Goal: Task Accomplishment & Management: Manage account settings

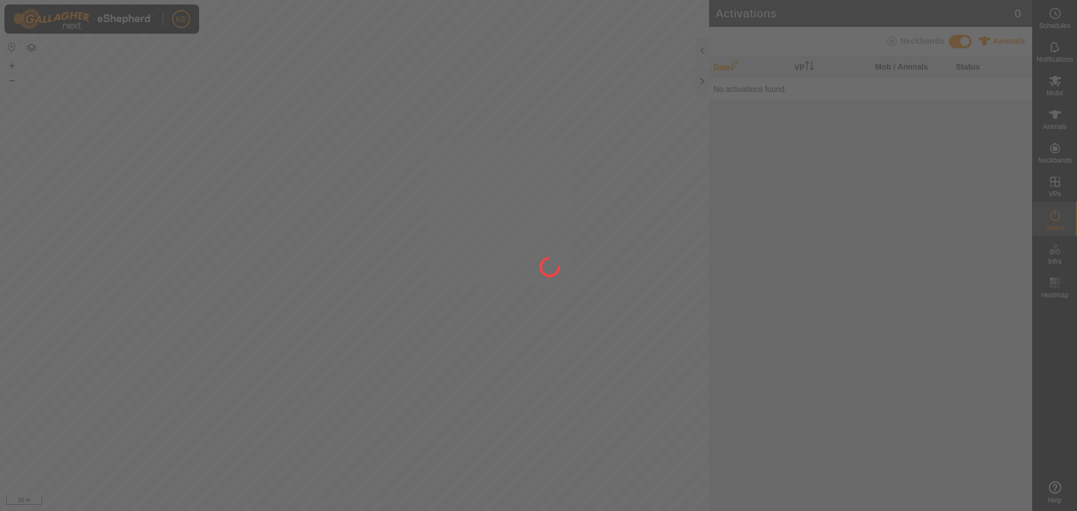
click at [1055, 82] on div at bounding box center [538, 255] width 1077 height 511
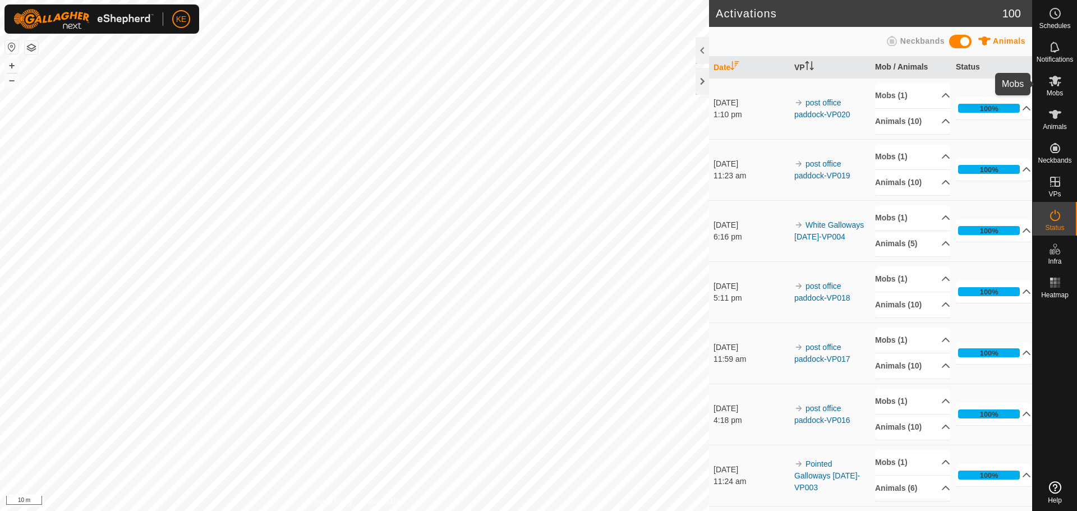
click at [1055, 84] on icon at bounding box center [1055, 81] width 12 height 11
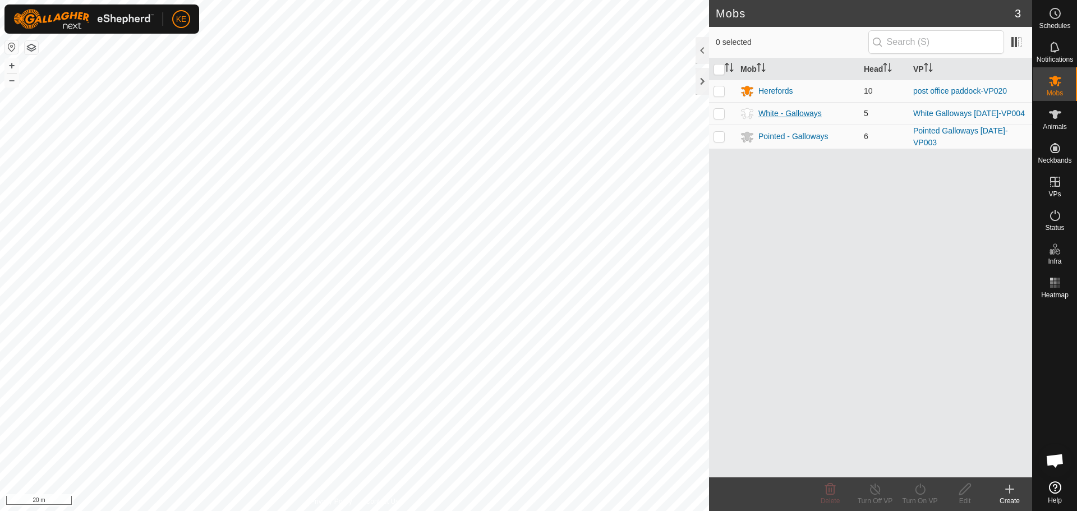
click at [811, 116] on div "White - Galloways" at bounding box center [790, 114] width 63 height 12
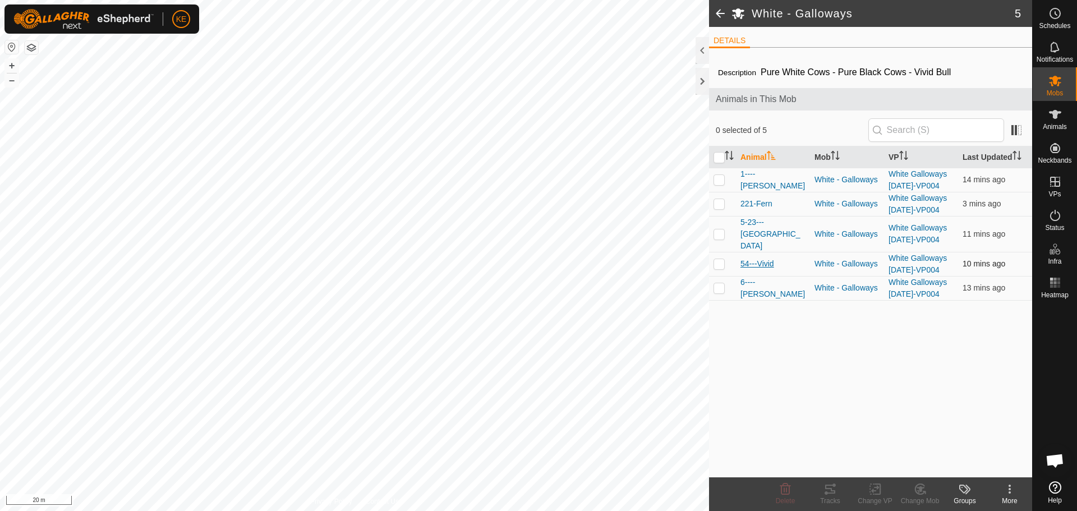
click at [766, 258] on span "54---Vivid" at bounding box center [758, 264] width 34 height 12
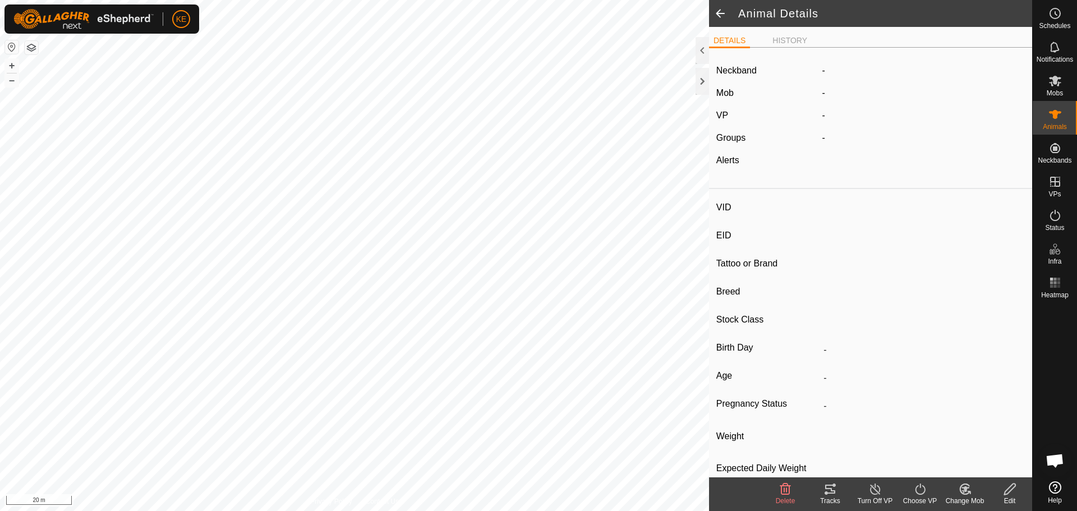
type input "54---Vivid"
type input "942000016381021"
type input "Vivid"
type input "Galloway"
type input "Bulls"
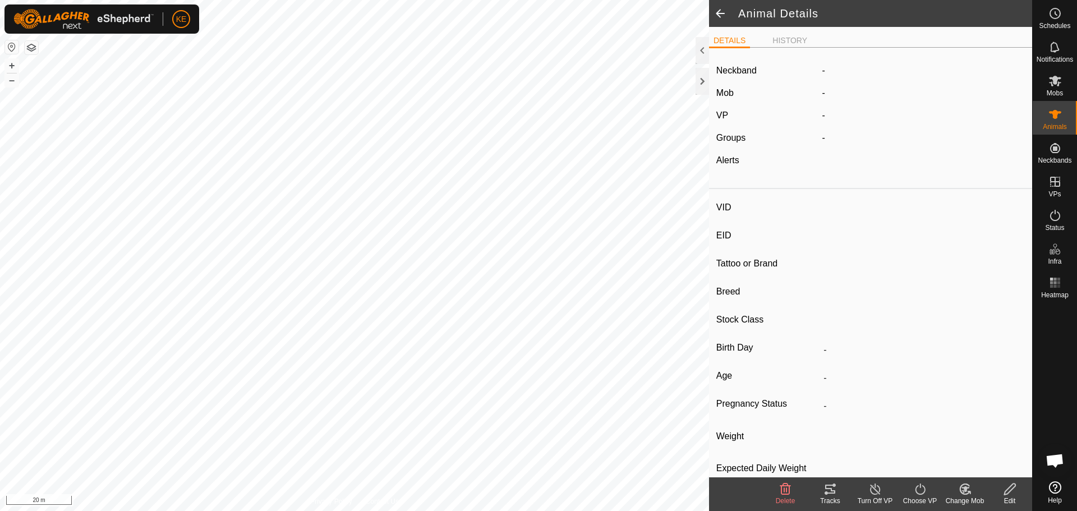
type input "04/2022"
type input "3 years 6 months"
type input "0 kg"
type input "-"
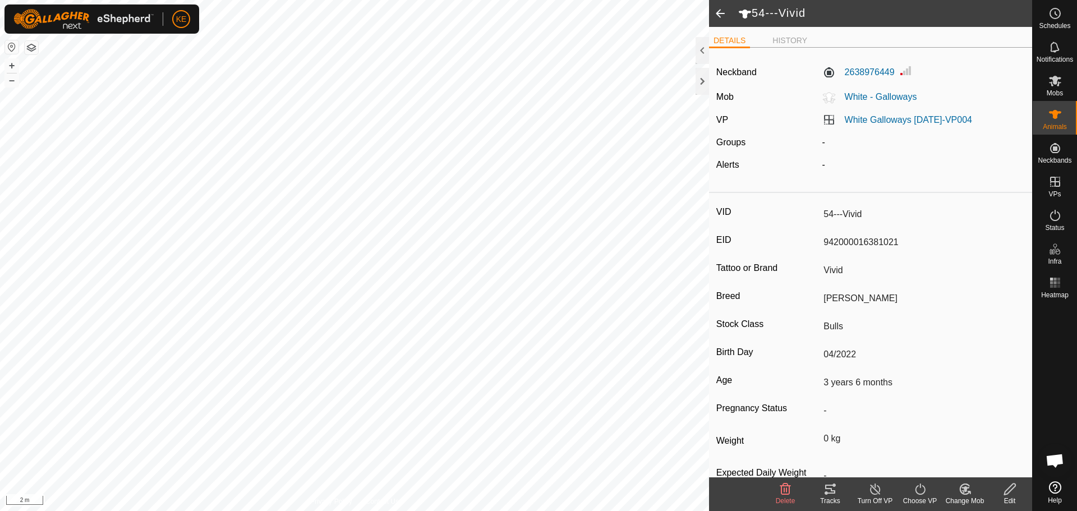
click at [719, 8] on span at bounding box center [720, 13] width 22 height 27
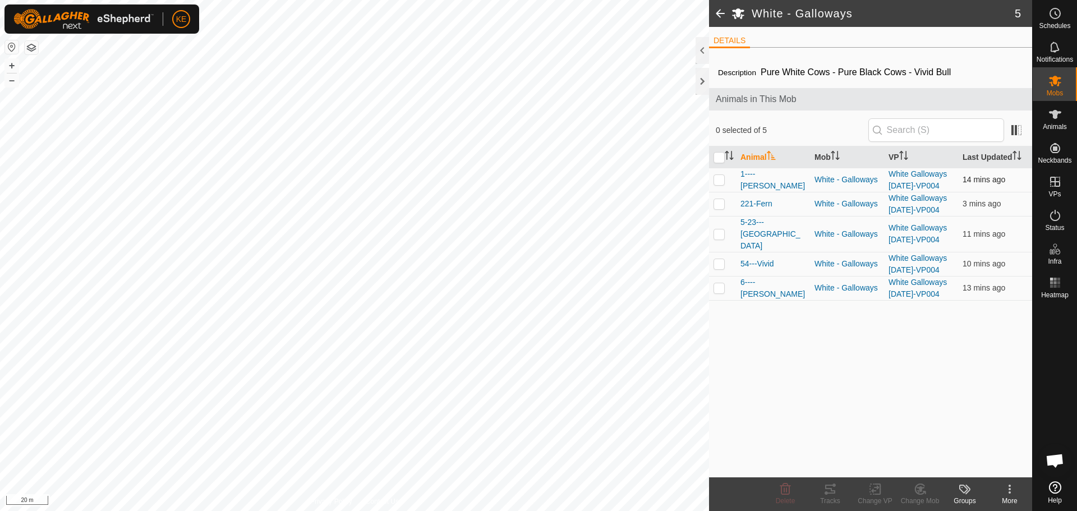
click at [723, 181] on p-checkbox at bounding box center [719, 179] width 11 height 9
checkbox input "false"
click at [723, 204] on p-checkbox at bounding box center [719, 203] width 11 height 9
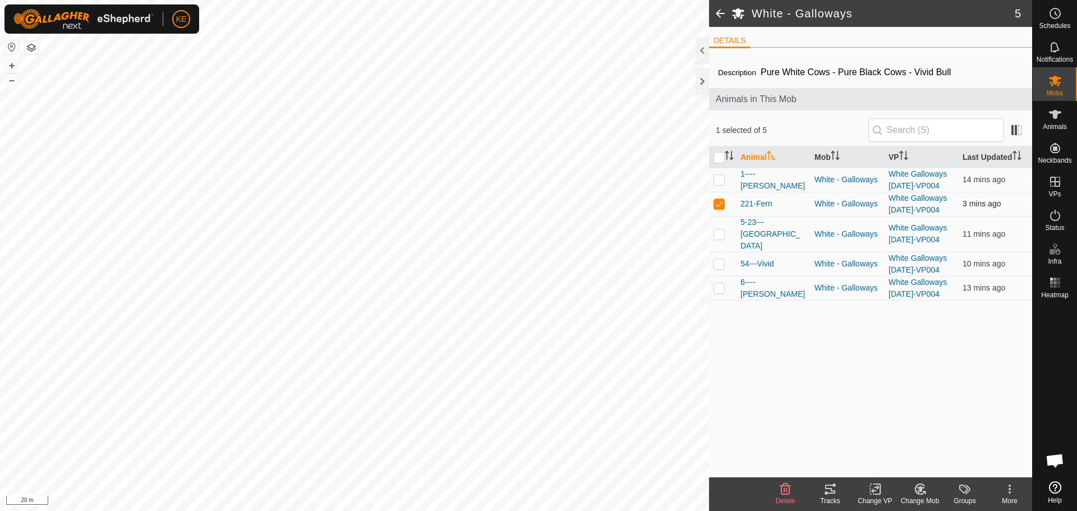
checkbox input "false"
click at [720, 230] on p-checkbox at bounding box center [719, 233] width 11 height 9
checkbox input "false"
click at [720, 283] on p-checkbox at bounding box center [719, 287] width 11 height 9
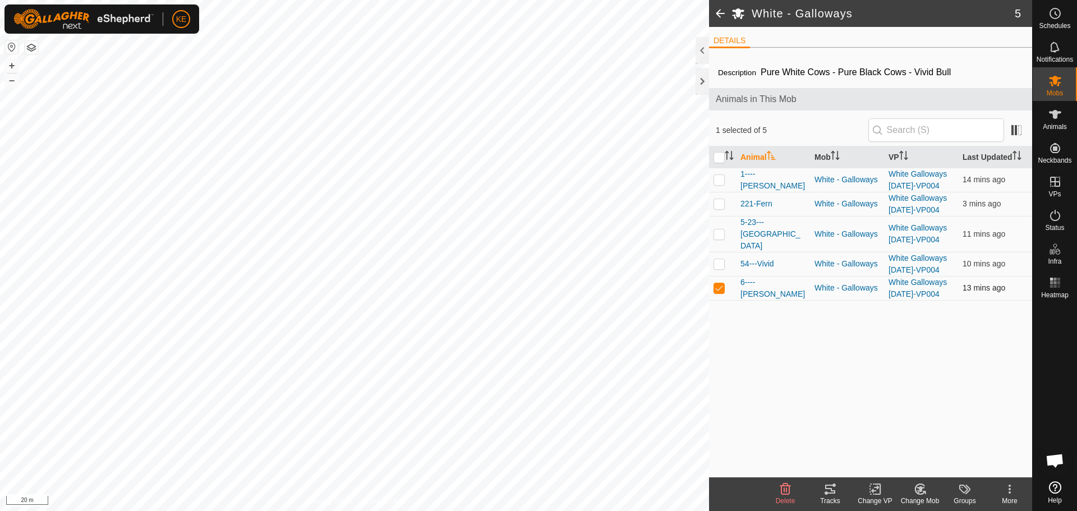
click at [720, 283] on p-checkbox at bounding box center [719, 287] width 11 height 9
click at [719, 283] on p-checkbox at bounding box center [719, 287] width 11 height 9
checkbox input "false"
click at [716, 259] on p-checkbox at bounding box center [719, 263] width 11 height 9
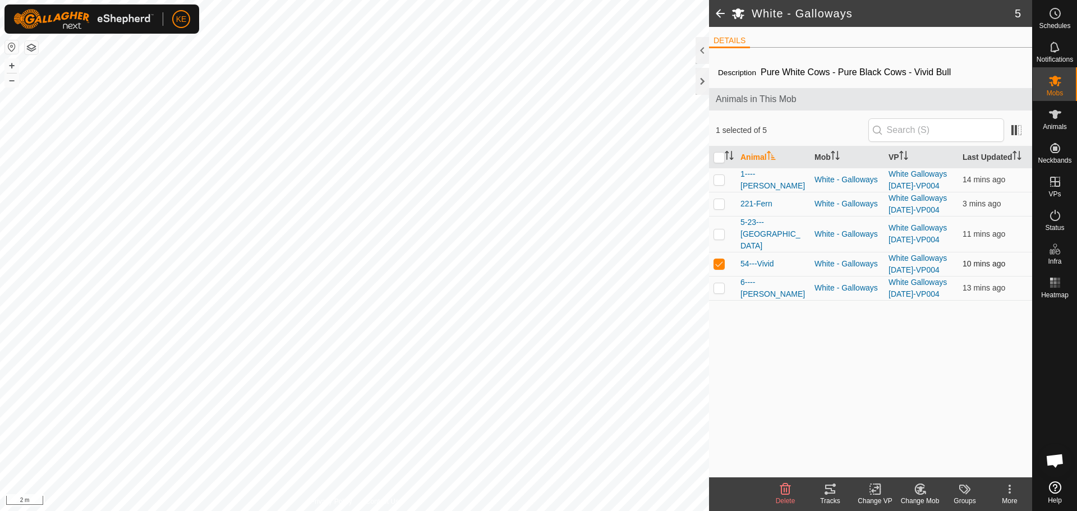
click at [716, 259] on p-checkbox at bounding box center [719, 263] width 11 height 9
checkbox input "false"
click at [719, 231] on p-checkbox at bounding box center [719, 233] width 11 height 9
checkbox input "false"
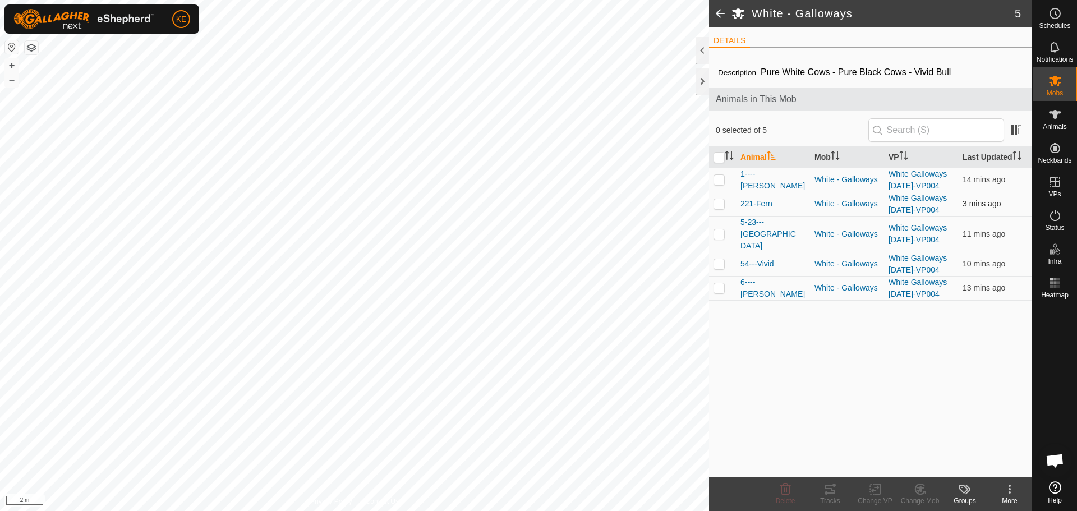
click at [720, 206] on p-checkbox at bounding box center [719, 203] width 11 height 9
checkbox input "false"
click at [718, 181] on p-checkbox at bounding box center [719, 179] width 11 height 9
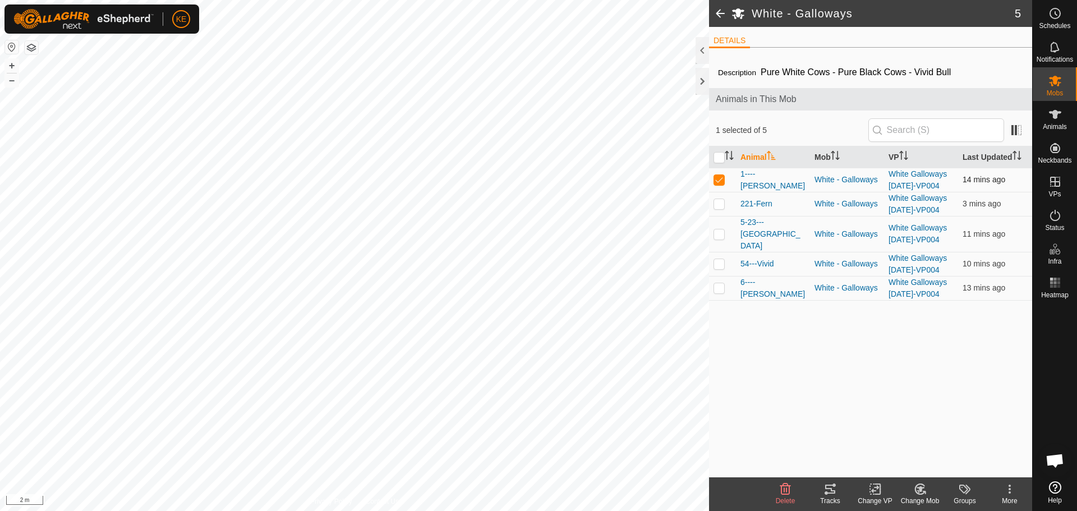
checkbox input "false"
